Goal: Transaction & Acquisition: Purchase product/service

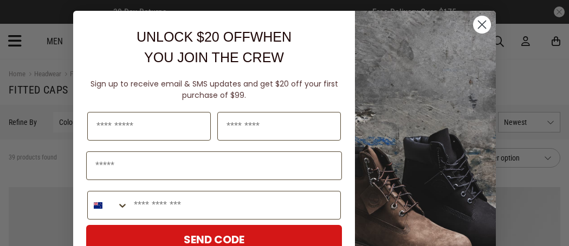
click at [485, 20] on circle "Close dialog" at bounding box center [482, 25] width 18 height 18
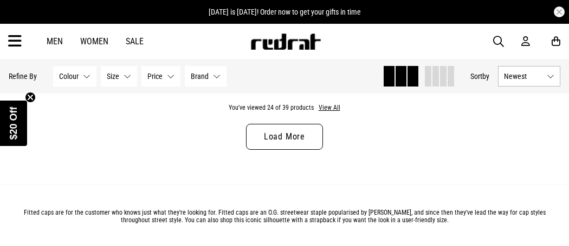
scroll to position [2737, 0]
click at [307, 136] on link "Load More" at bounding box center [284, 137] width 77 height 26
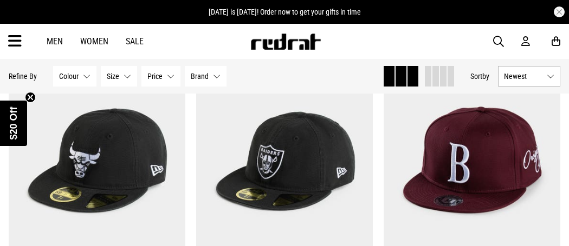
scroll to position [3080, 0]
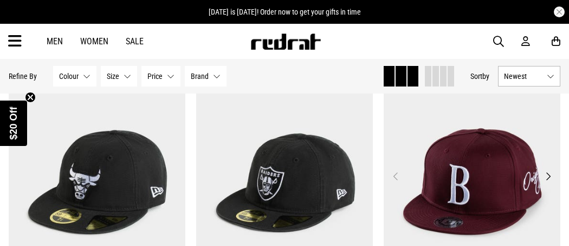
click at [463, 196] on img at bounding box center [472, 182] width 177 height 247
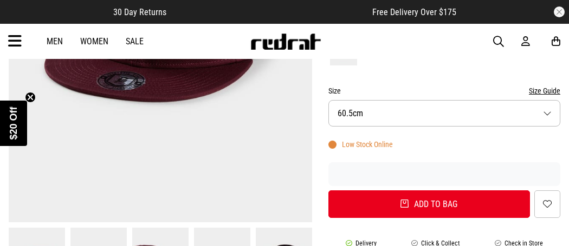
scroll to position [293, 0]
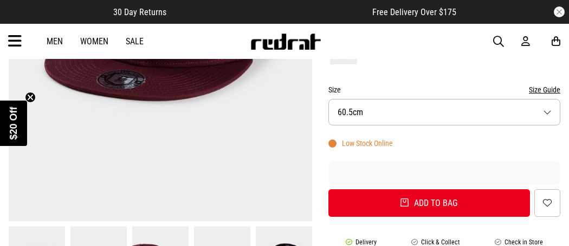
click at [374, 119] on button "Size 60.5cm" at bounding box center [444, 112] width 232 height 27
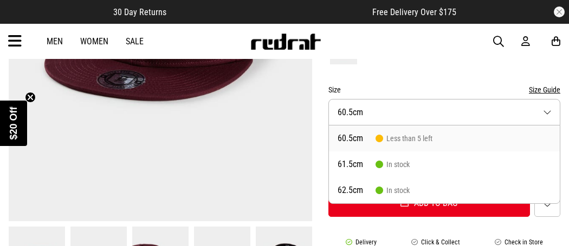
click at [379, 94] on div "Size Size Guide" at bounding box center [444, 89] width 232 height 13
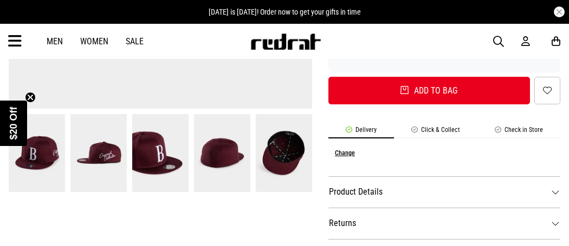
scroll to position [408, 0]
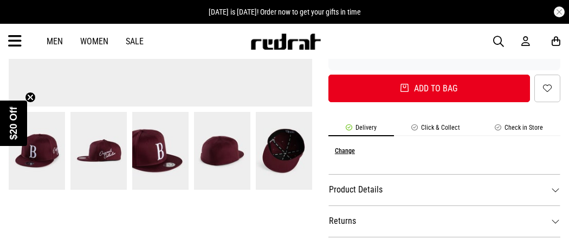
click at [113, 145] on img at bounding box center [98, 151] width 56 height 78
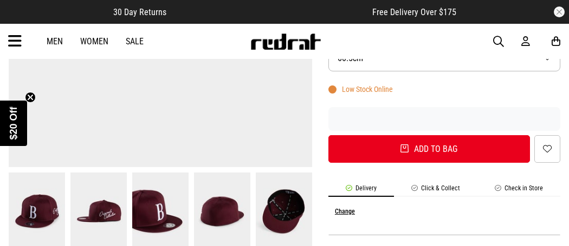
scroll to position [349, 0]
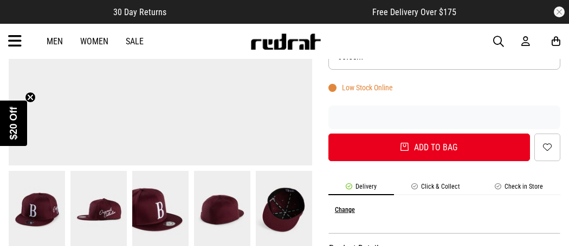
click at [151, 204] on img at bounding box center [160, 210] width 56 height 78
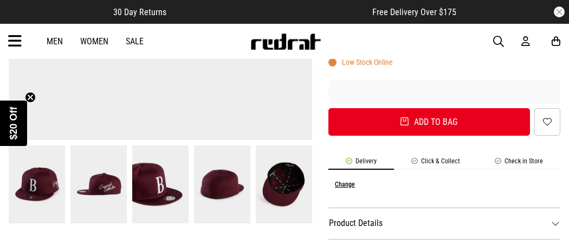
scroll to position [373, 0]
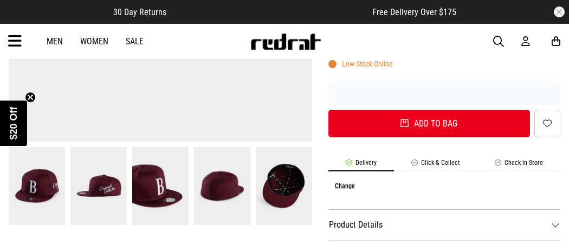
click at [237, 205] on img at bounding box center [222, 186] width 56 height 78
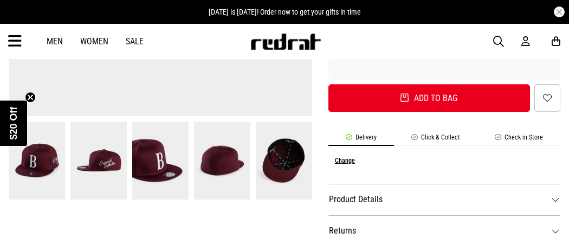
scroll to position [413, 0]
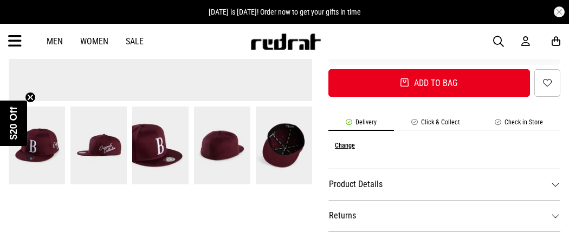
click at [74, 155] on img at bounding box center [98, 146] width 56 height 78
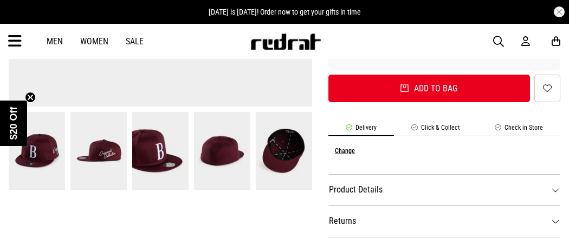
scroll to position [408, 0]
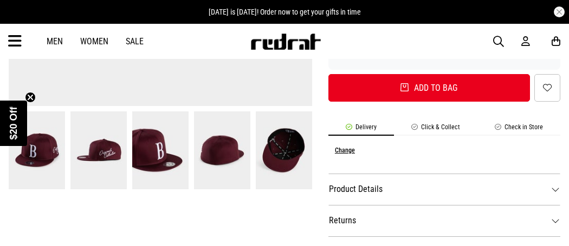
click at [38, 157] on img at bounding box center [37, 151] width 56 height 78
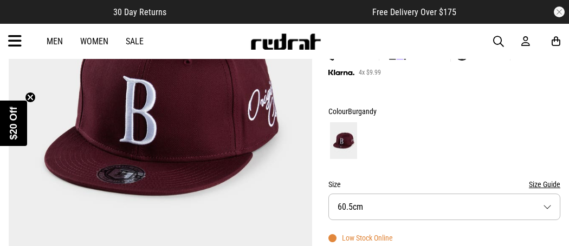
scroll to position [199, 0]
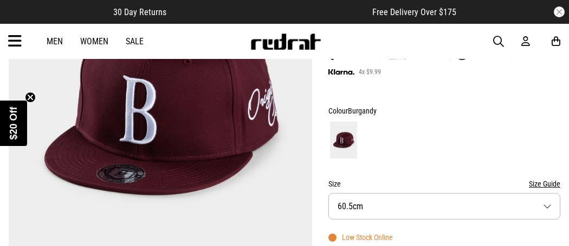
click at [342, 203] on span "60.5cm" at bounding box center [349, 207] width 25 height 10
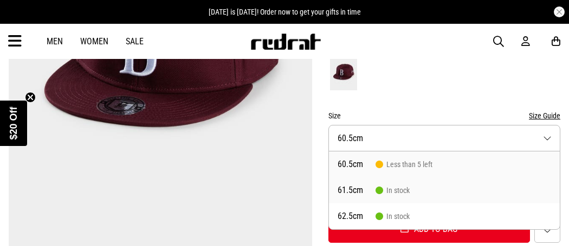
scroll to position [270, 0]
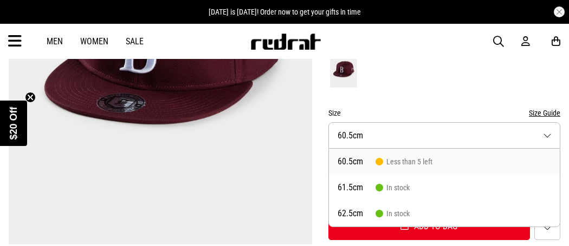
click at [428, 158] on span "Less than 5 left" at bounding box center [403, 162] width 57 height 9
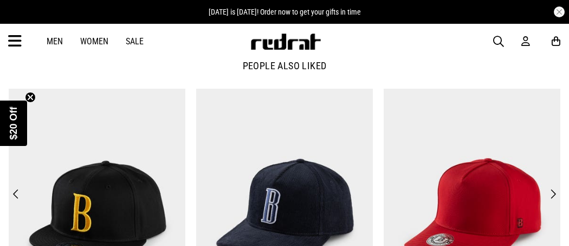
scroll to position [891, 0]
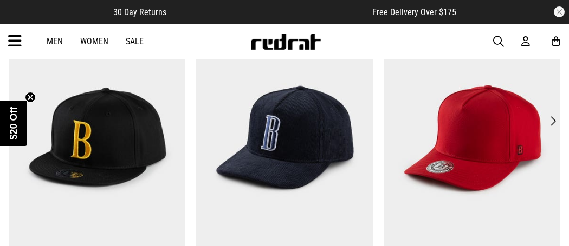
click at [96, 176] on img at bounding box center [97, 137] width 177 height 243
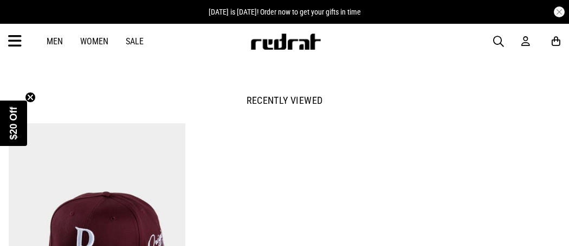
scroll to position [777, 0]
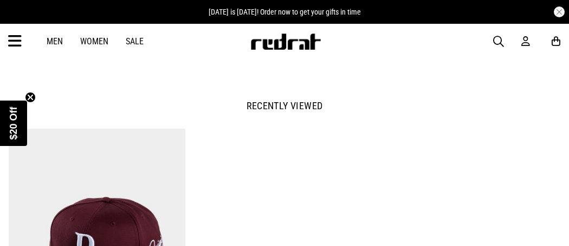
click at [53, 40] on link "Men" at bounding box center [55, 41] width 16 height 10
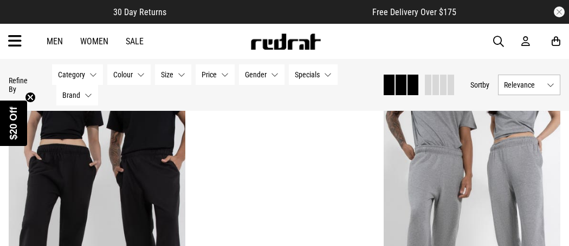
scroll to position [1432, 0]
